Goal: Information Seeking & Learning: Learn about a topic

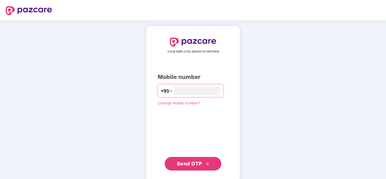
type input "**********"
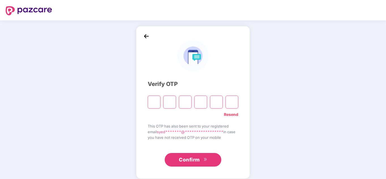
type input "*"
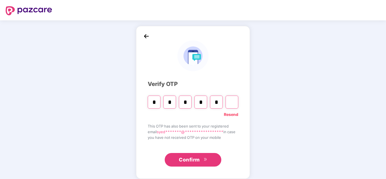
type input "*"
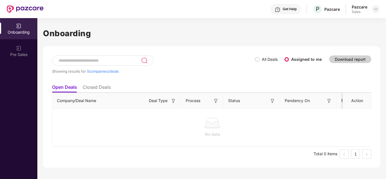
click at [374, 9] on img at bounding box center [375, 9] width 5 height 5
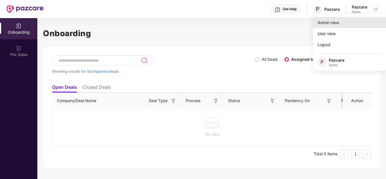
click at [354, 26] on div "Admin view" at bounding box center [350, 22] width 74 height 11
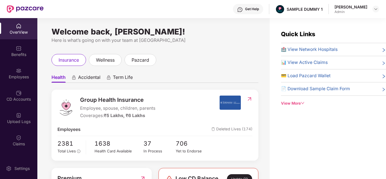
scroll to position [20, 0]
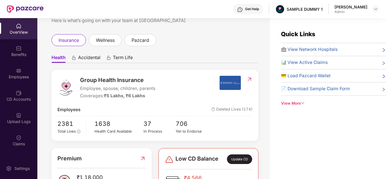
click at [91, 61] on span "Accidental" at bounding box center [89, 59] width 22 height 8
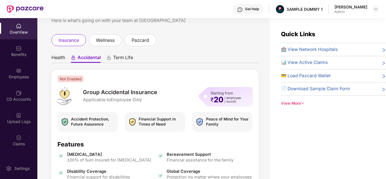
click at [61, 61] on span "Health" at bounding box center [58, 59] width 14 height 8
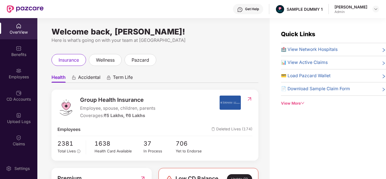
click at [301, 104] on icon "down" at bounding box center [303, 103] width 4 height 4
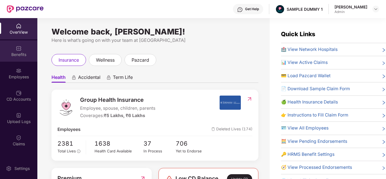
click at [27, 59] on div "Benefits" at bounding box center [18, 50] width 37 height 21
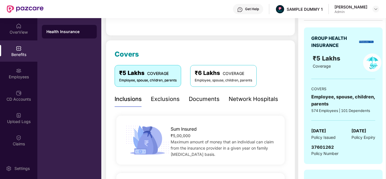
scroll to position [88, 0]
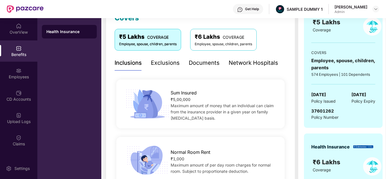
click at [200, 60] on div "Documents" at bounding box center [204, 63] width 31 height 9
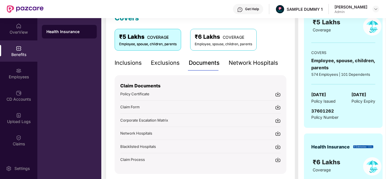
click at [250, 8] on div "Get Help" at bounding box center [252, 9] width 14 height 5
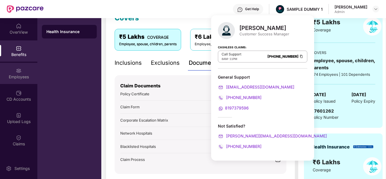
click at [18, 72] on img at bounding box center [19, 71] width 6 height 6
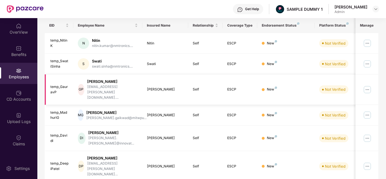
scroll to position [0, 0]
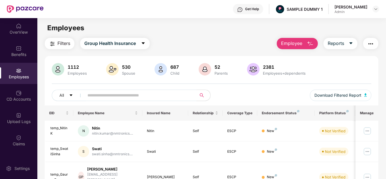
click at [295, 46] on span "Employee" at bounding box center [291, 43] width 21 height 7
click at [337, 47] on span "Reports" at bounding box center [335, 43] width 16 height 7
click at [371, 47] on button "button" at bounding box center [370, 43] width 15 height 11
click at [239, 26] on div "Employees" at bounding box center [211, 28] width 348 height 11
click at [69, 40] on span "Filters" at bounding box center [63, 43] width 13 height 7
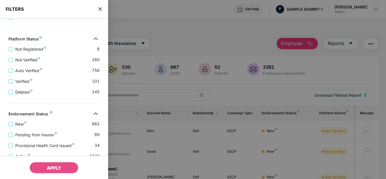
scroll to position [167, 0]
click at [57, 164] on button "APPLY" at bounding box center [53, 167] width 49 height 11
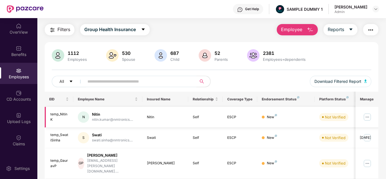
scroll to position [0, 0]
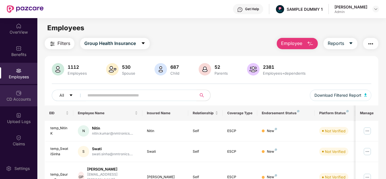
click at [15, 105] on div "CD Accounts" at bounding box center [18, 95] width 37 height 21
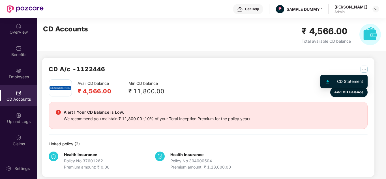
click at [365, 69] on img "button" at bounding box center [363, 69] width 7 height 7
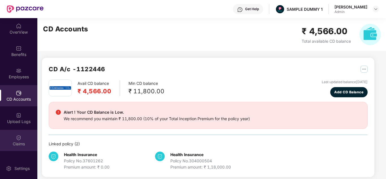
click at [34, 131] on div "Claims" at bounding box center [18, 140] width 37 height 21
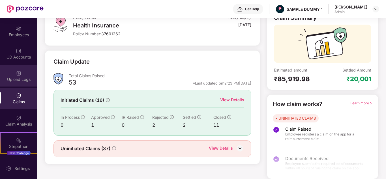
scroll to position [42, 0]
click at [12, 112] on div "Claim Analysis" at bounding box center [18, 120] width 37 height 21
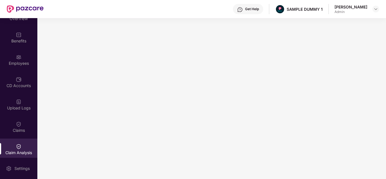
scroll to position [0, 0]
